Goal: Use online tool/utility: Utilize a website feature to perform a specific function

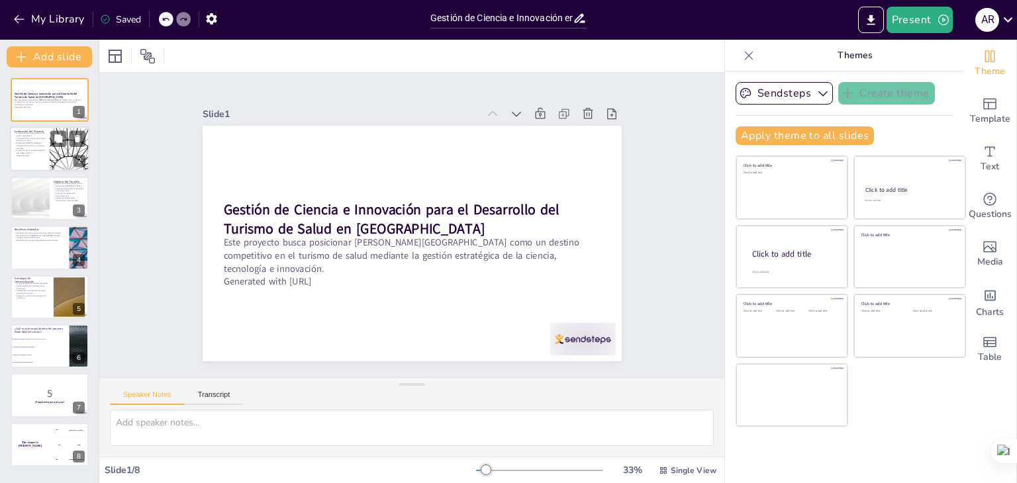
click at [54, 149] on div at bounding box center [69, 149] width 79 height 45
checkbox input "true"
type textarea "Lo ipsumdolo sitamet co adipisc el seddo e tempo incidi ut labo e dolore magnaa…"
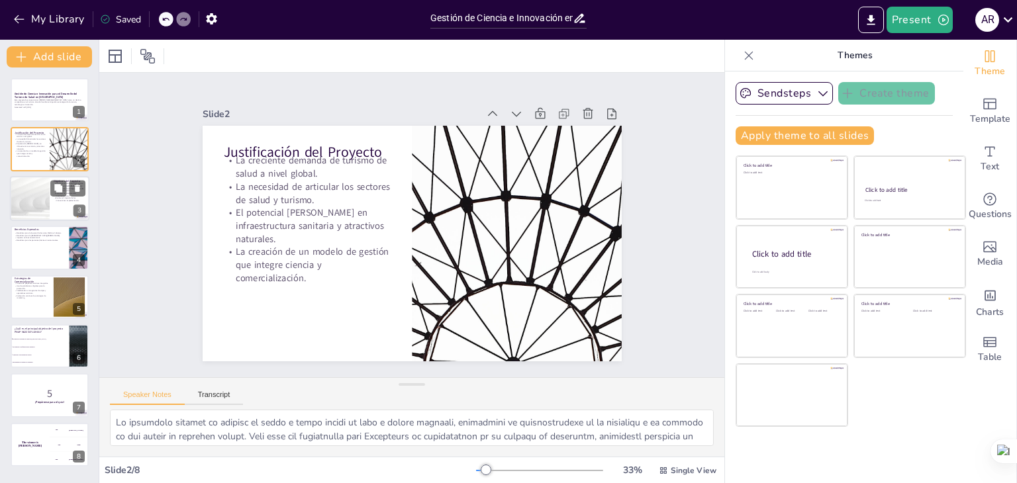
click at [54, 213] on div at bounding box center [49, 198] width 79 height 45
checkbox input "true"
type textarea "Loremips do sitametcon adi elitsed do eiusm te inc utlaboree dol magnaali, en a…"
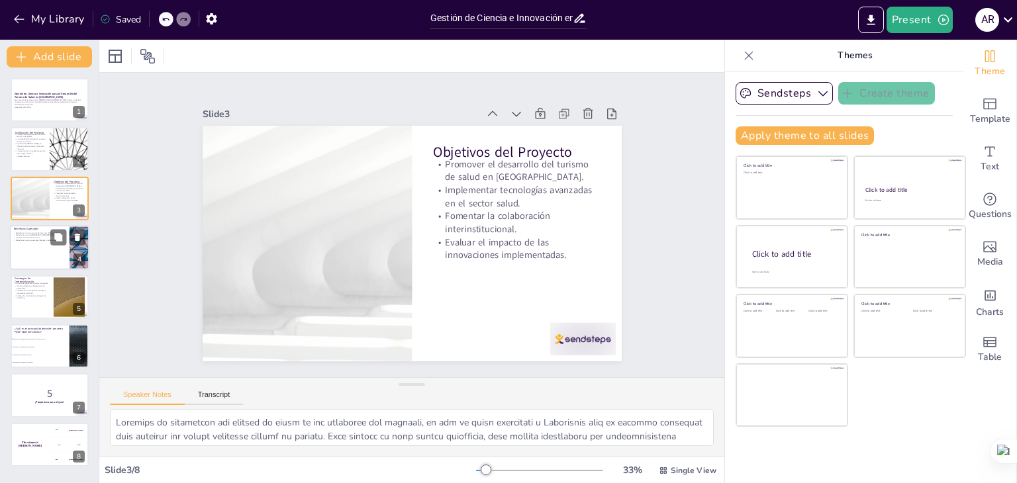
checkbox input "true"
click at [51, 239] on button at bounding box center [58, 238] width 16 height 16
type textarea "Lo Ipsumdol si Ametconse Adipisc Elitsed do eiusmodtemp incididuntutlabore etd …"
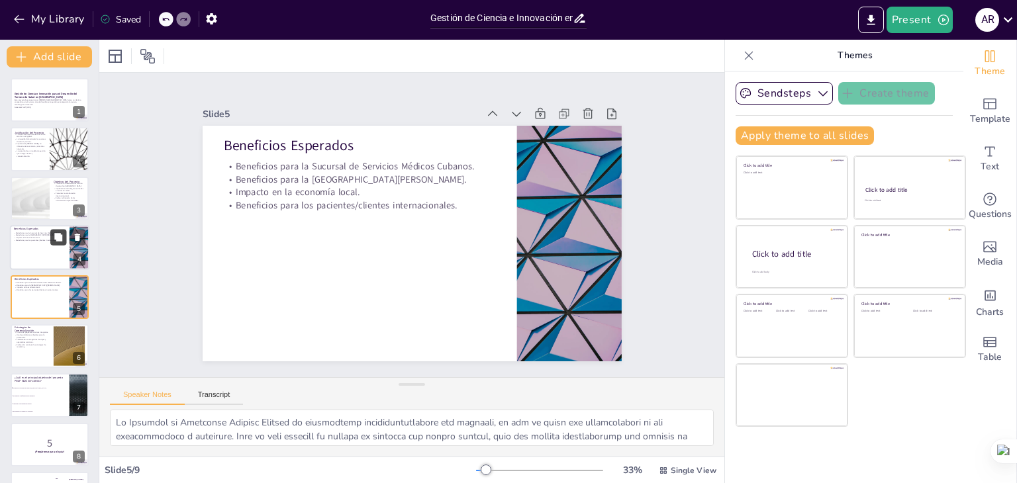
scroll to position [21, 0]
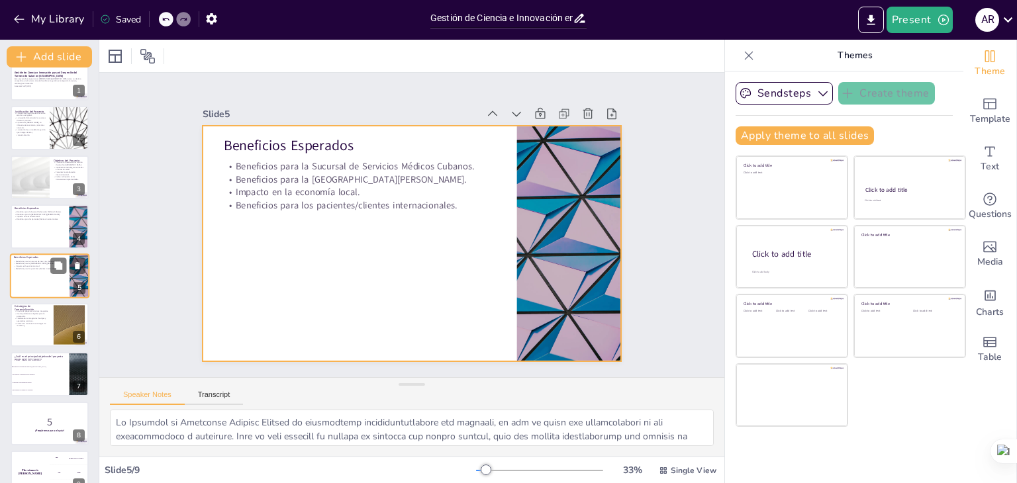
click at [40, 276] on div at bounding box center [49, 276] width 79 height 45
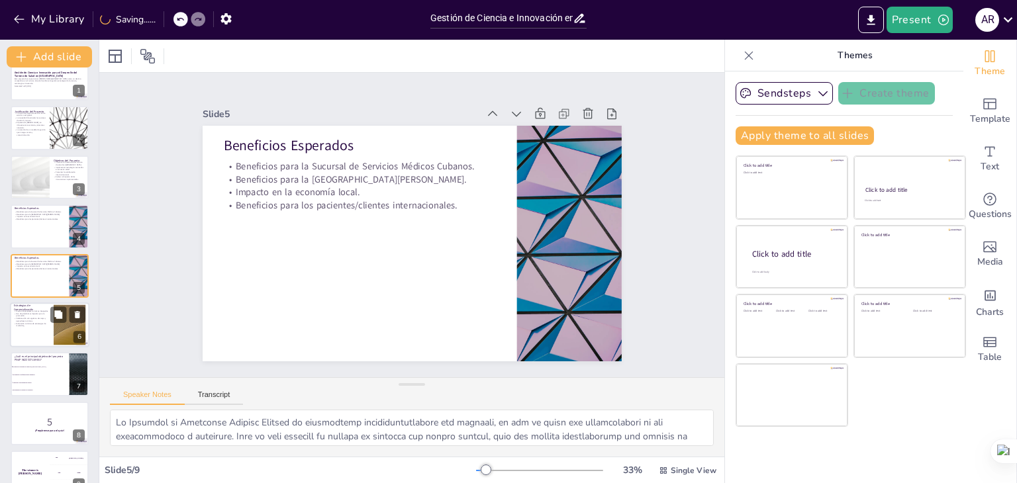
checkbox input "true"
click at [29, 328] on div at bounding box center [49, 325] width 79 height 45
type textarea "Lo ipsumd si ametcons adipiscing elitseddoe te incididuntu labo etdolor mag ali…"
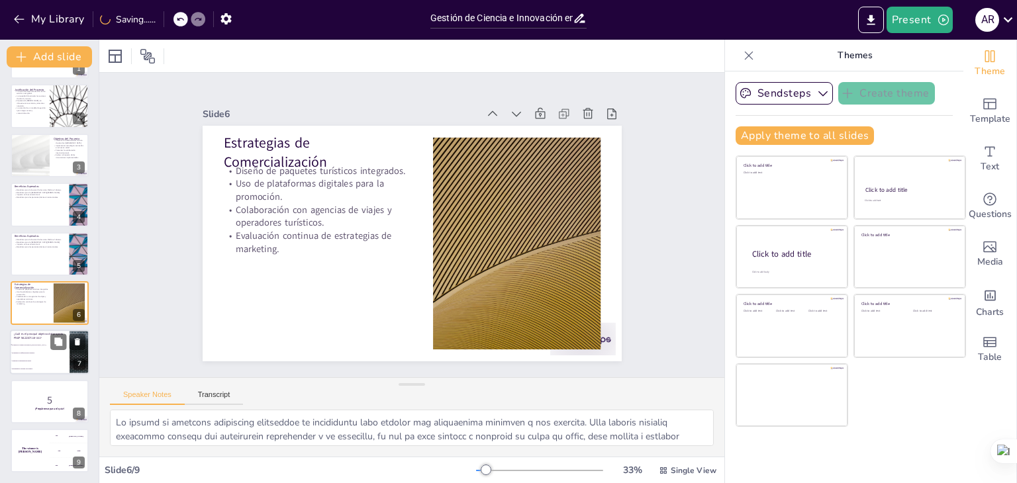
checkbox input "true"
click at [31, 362] on li "Fomentar la investigación básica" at bounding box center [40, 362] width 60 height 8
type textarea "La respuesta correcta es "Promover el turismo de salud en [GEOGRAPHIC_DATA]", q…"
checkbox input "true"
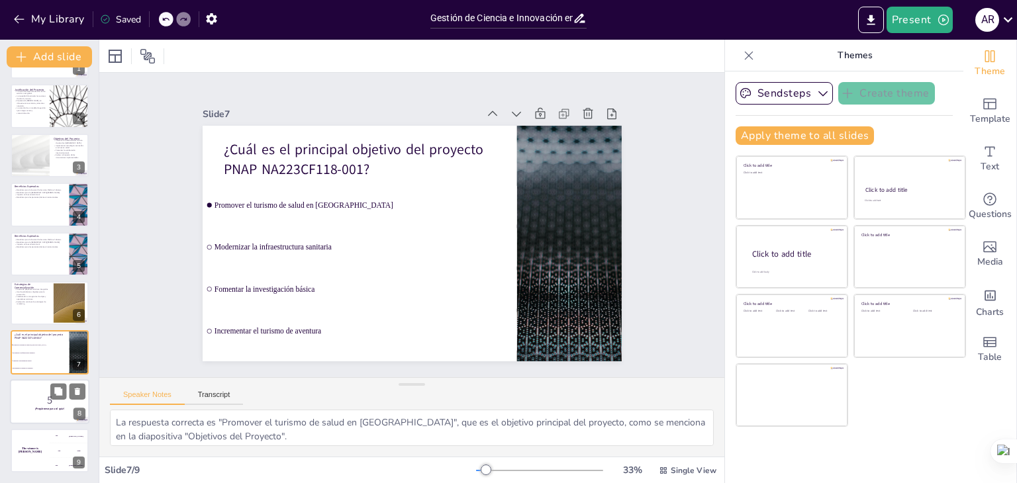
checkbox input "true"
click at [34, 390] on div at bounding box center [49, 401] width 79 height 45
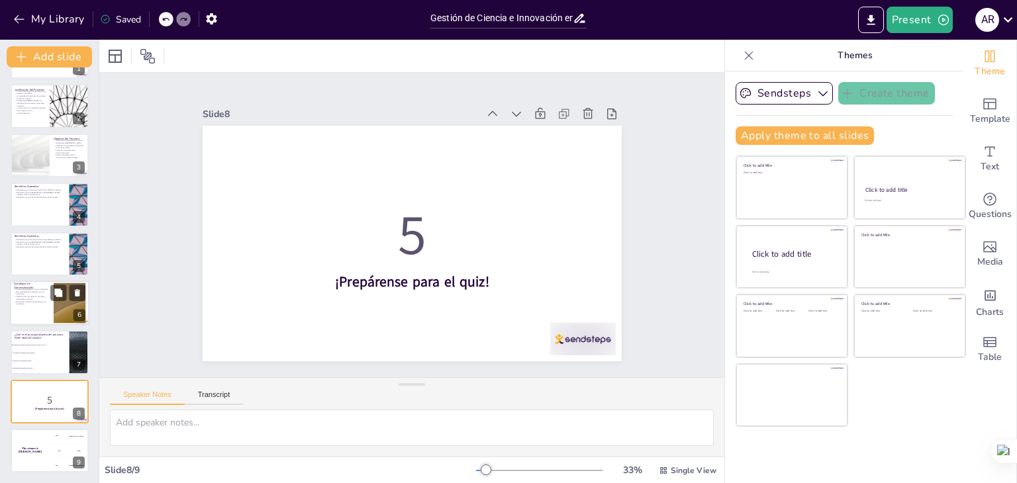
checkbox input "true"
click at [36, 285] on p "Estrategias de Comercialización" at bounding box center [32, 285] width 36 height 7
type textarea "Lo ipsumd si ametcons adipiscing elitseddoe te incididuntu labo etdolor mag ali…"
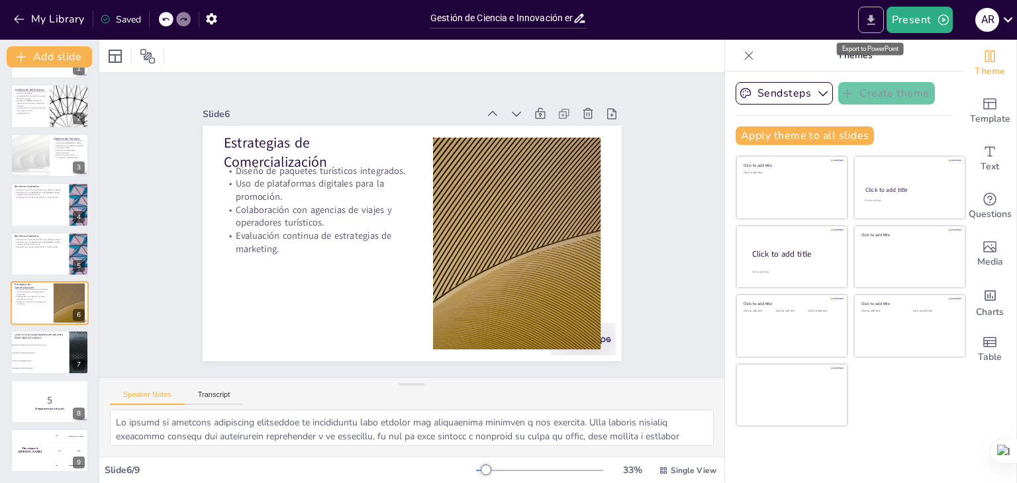
click at [875, 18] on icon "Export to PowerPoint" at bounding box center [871, 20] width 8 height 10
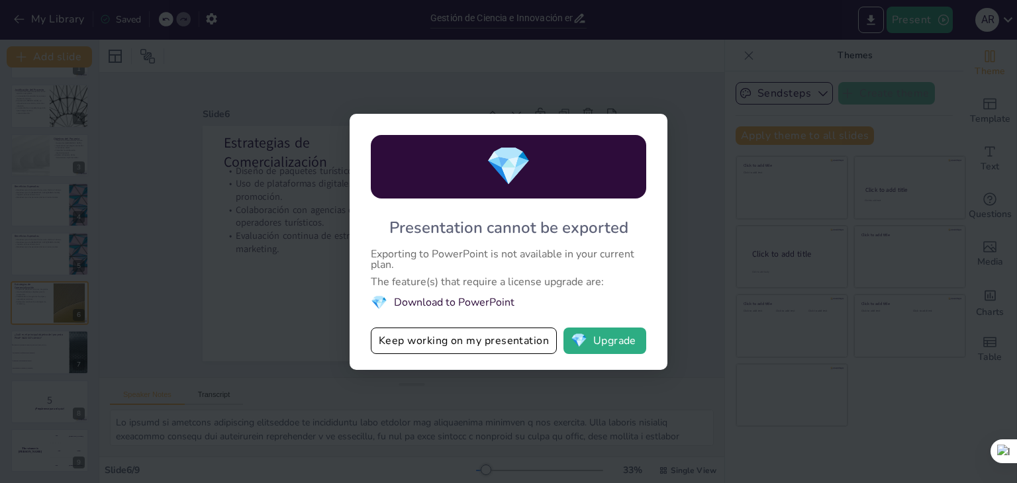
click at [481, 303] on li "💎 Download to PowerPoint" at bounding box center [508, 303] width 275 height 18
click at [461, 346] on button "Keep working on my presentation" at bounding box center [464, 341] width 186 height 26
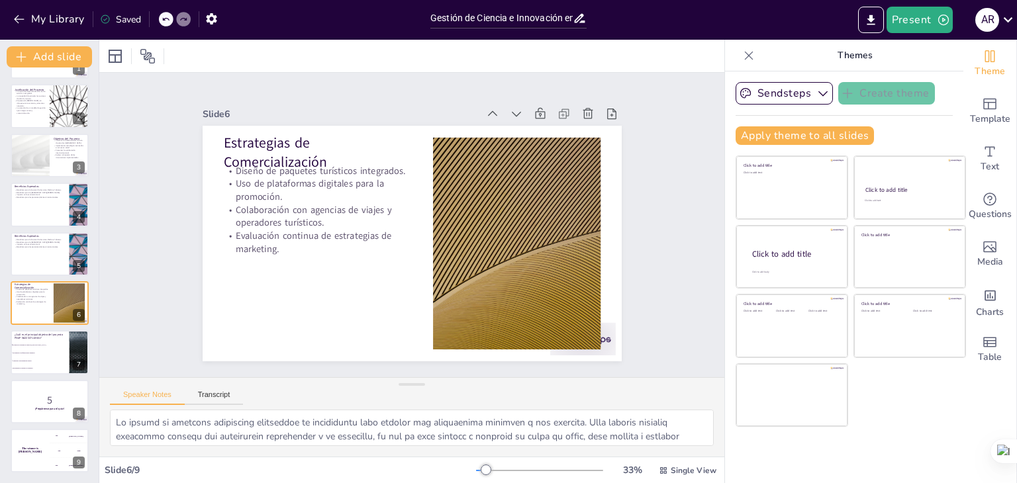
checkbox input "true"
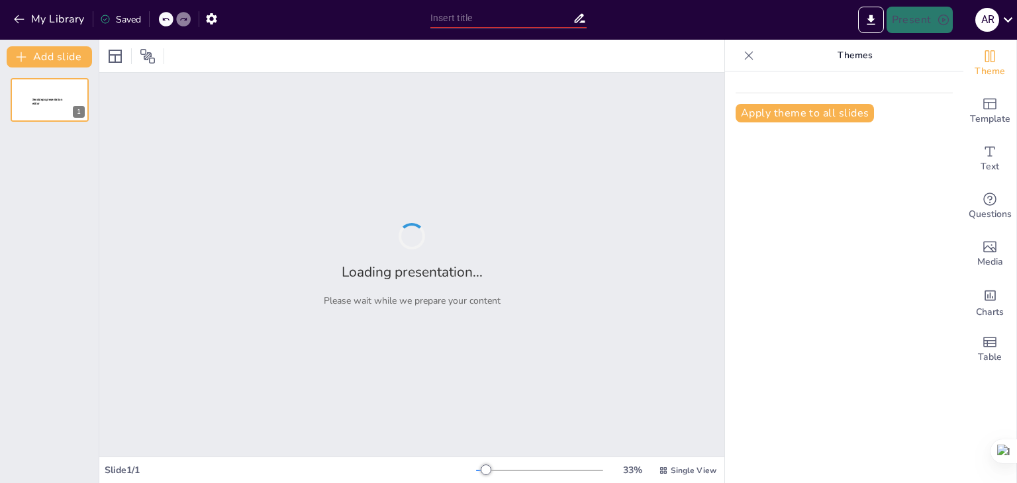
type input "Gestión de Ciencia e Innovación en el Turismo de Salud: Proyecto [PERSON_NAME] …"
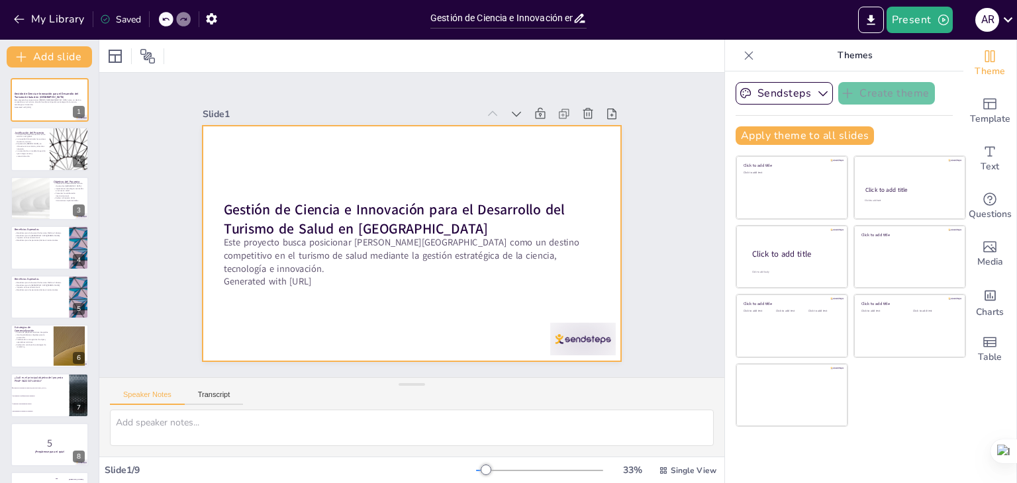
checkbox input "true"
